Goal: Navigation & Orientation: Find specific page/section

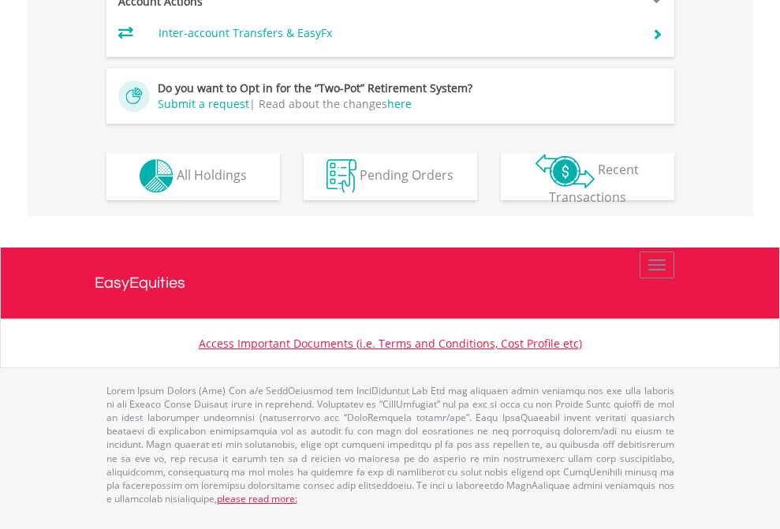
scroll to position [1475, 0]
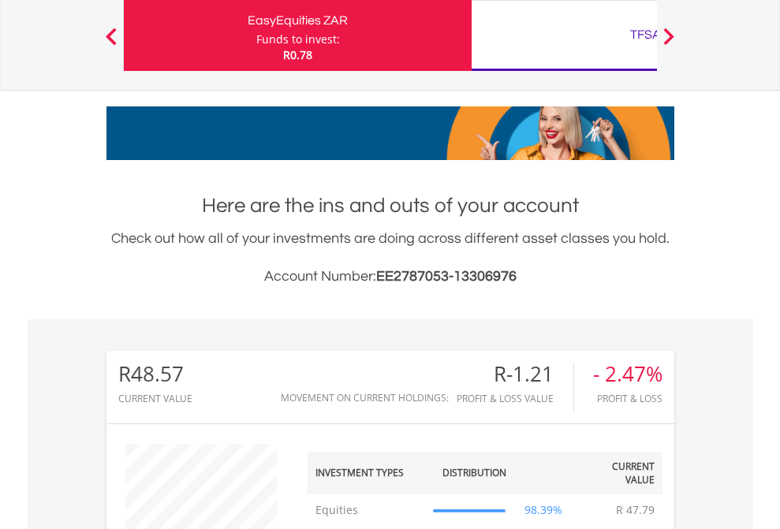
scroll to position [151, 248]
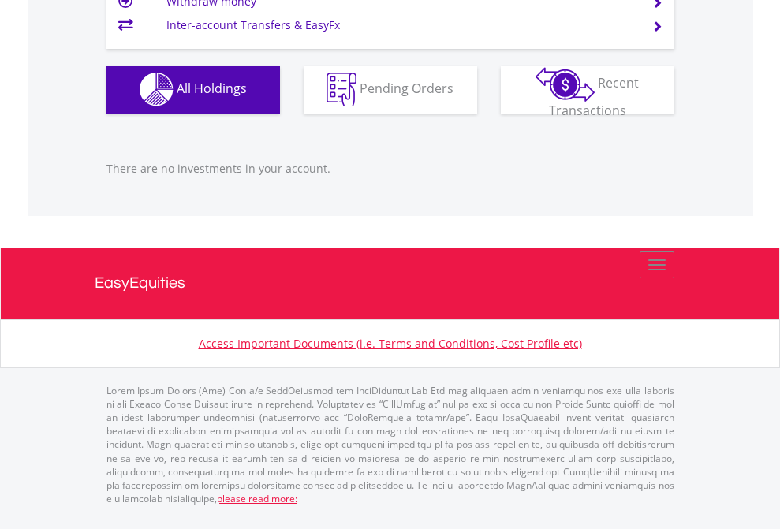
scroll to position [151, 248]
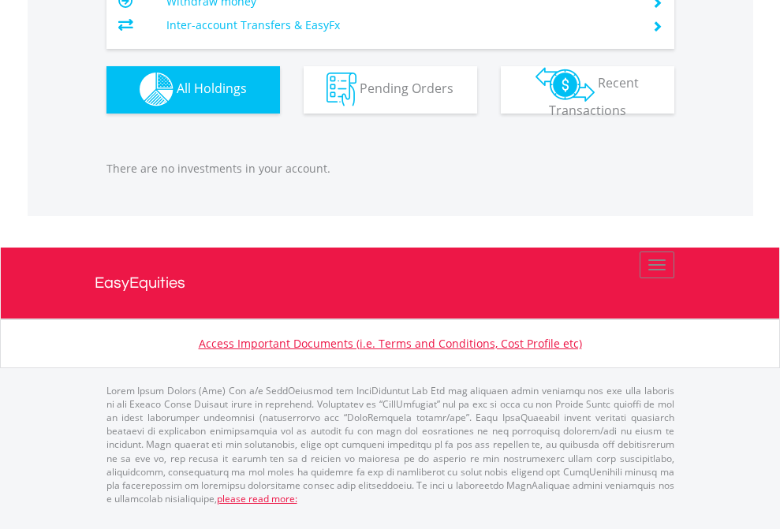
scroll to position [151, 248]
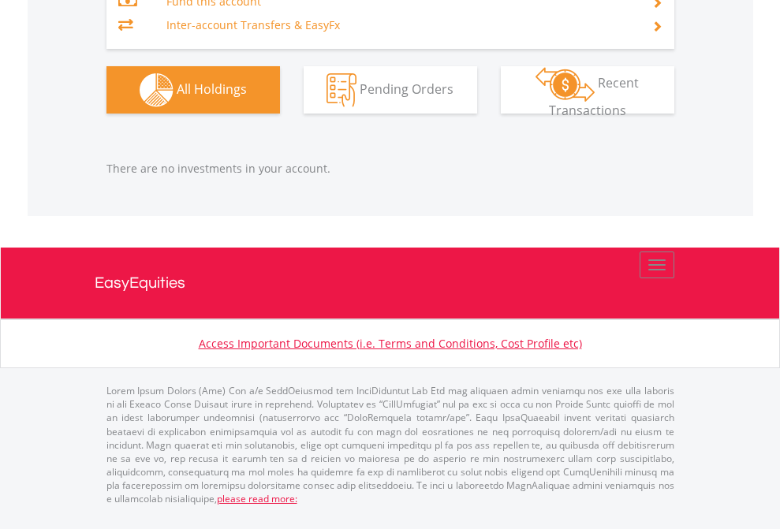
scroll to position [151, 248]
